Goal: Transaction & Acquisition: Purchase product/service

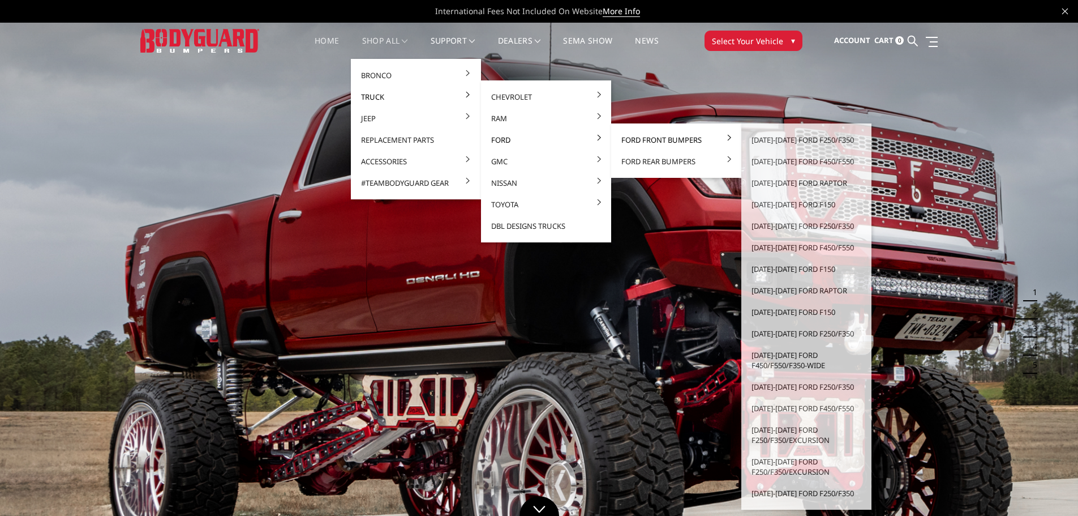
click at [632, 140] on link "Ford Front Bumpers" at bounding box center [676, 140] width 121 height 22
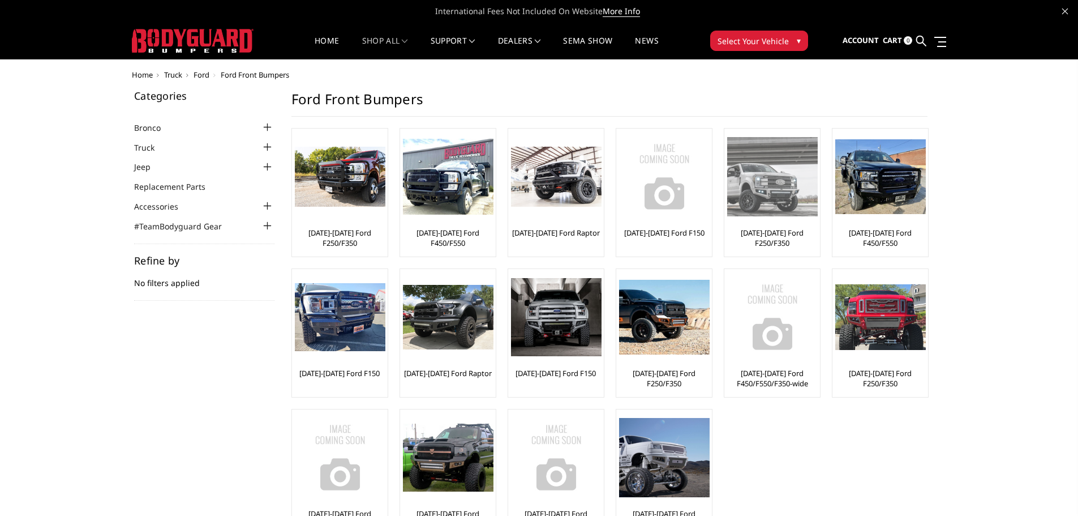
click at [784, 236] on link "[DATE]-[DATE] Ford F250/F350" at bounding box center [772, 238] width 90 height 20
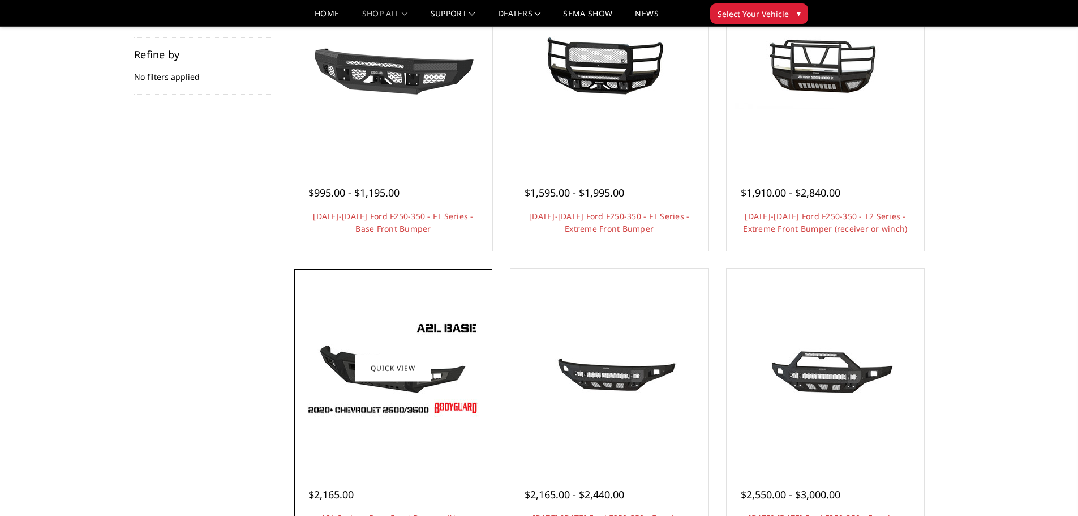
scroll to position [151, 0]
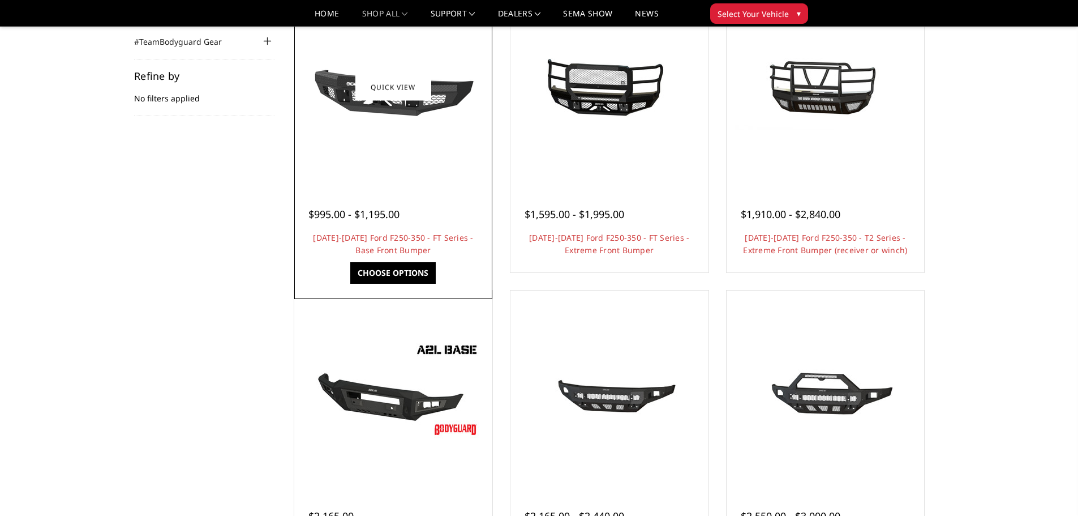
click at [414, 202] on div at bounding box center [394, 201] width 170 height 12
click at [426, 179] on div at bounding box center [393, 87] width 192 height 192
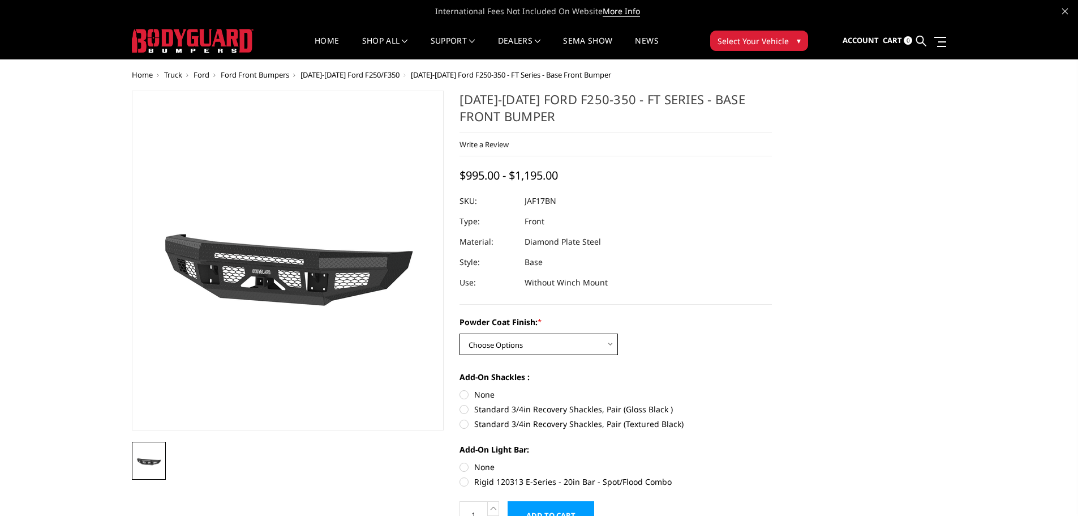
click at [581, 347] on select "Choose Options Bare Metal Gloss Black Powder Coat Textured Black Powder Coat" at bounding box center [539, 344] width 159 height 22
select select "3374"
click at [460, 333] on select "Choose Options Bare Metal Gloss Black Powder Coat Textured Black Powder Coat" at bounding box center [539, 344] width 159 height 22
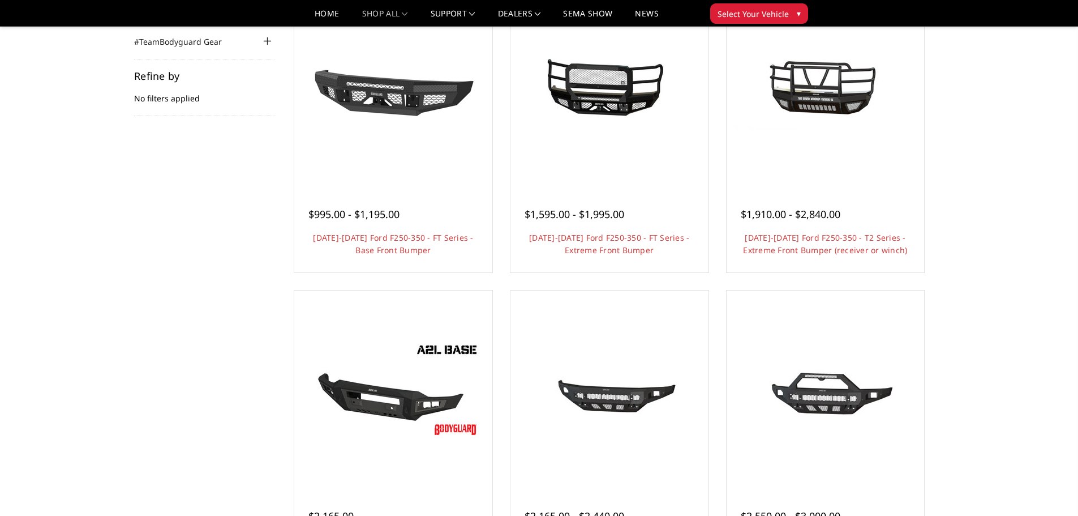
scroll to position [302, 0]
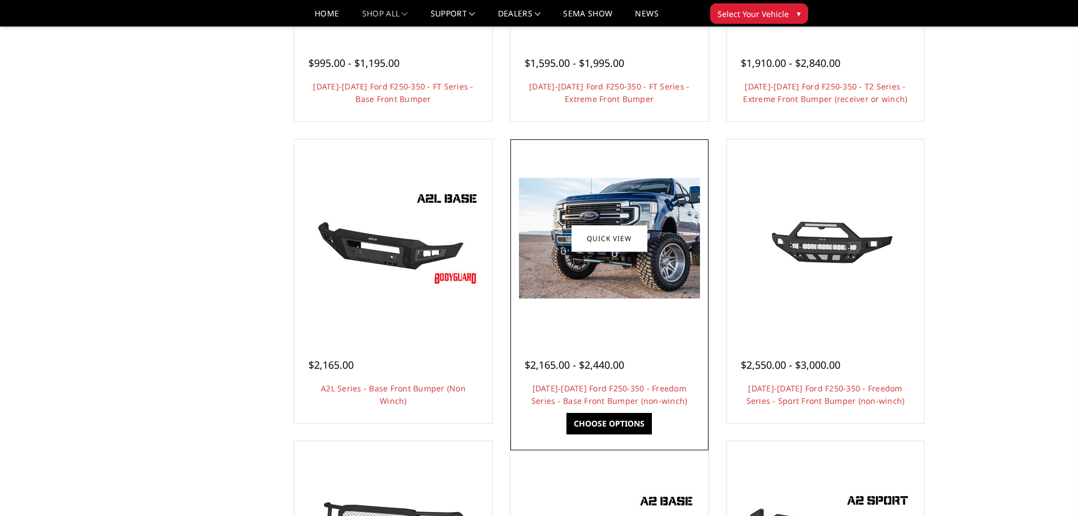
click at [678, 258] on img at bounding box center [609, 238] width 181 height 121
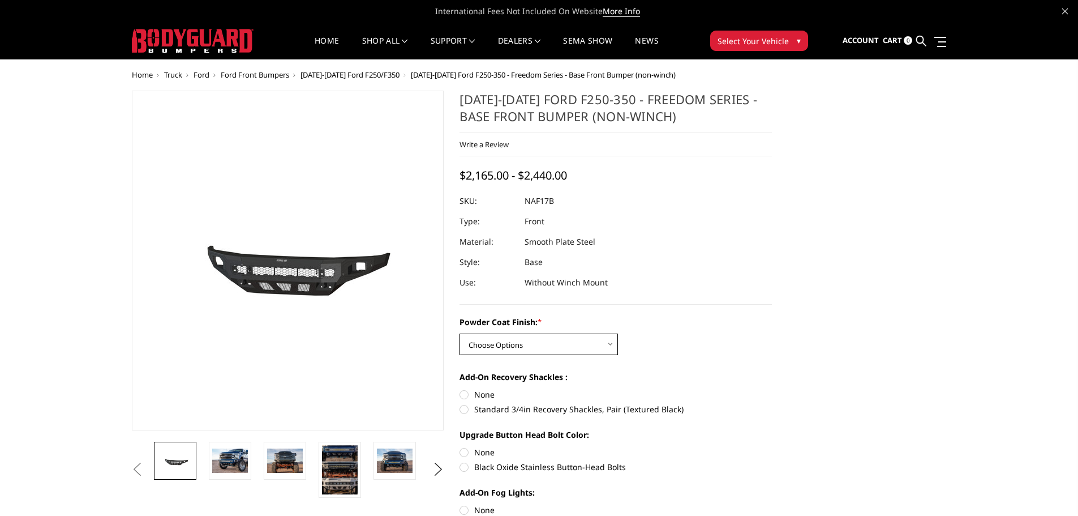
click at [551, 337] on select "Choose Options Bare Metal Texture Black Powder Coat" at bounding box center [539, 344] width 159 height 22
select select "3072"
click at [460, 333] on select "Choose Options Bare Metal Texture Black Powder Coat" at bounding box center [539, 344] width 159 height 22
